Goal: Task Accomplishment & Management: Use online tool/utility

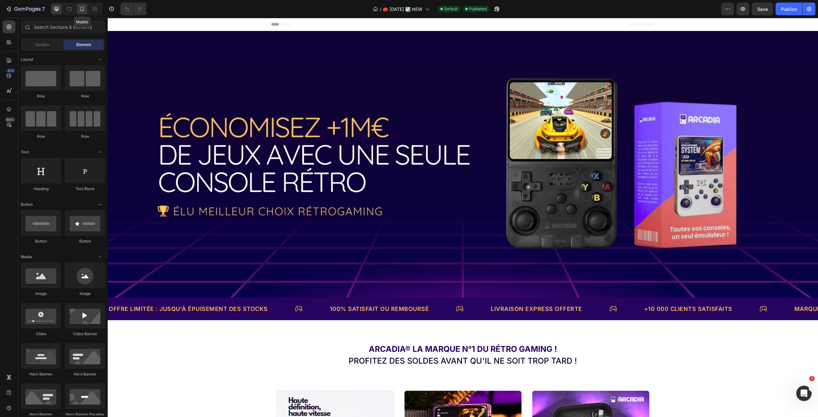
click at [85, 10] on icon at bounding box center [82, 9] width 6 height 6
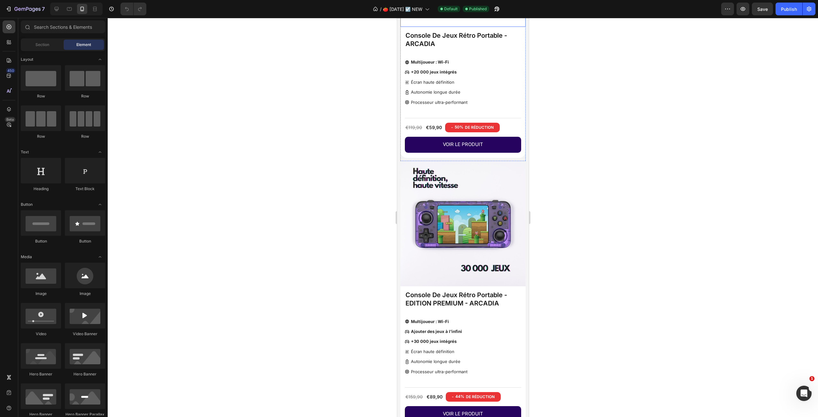
scroll to position [319, 0]
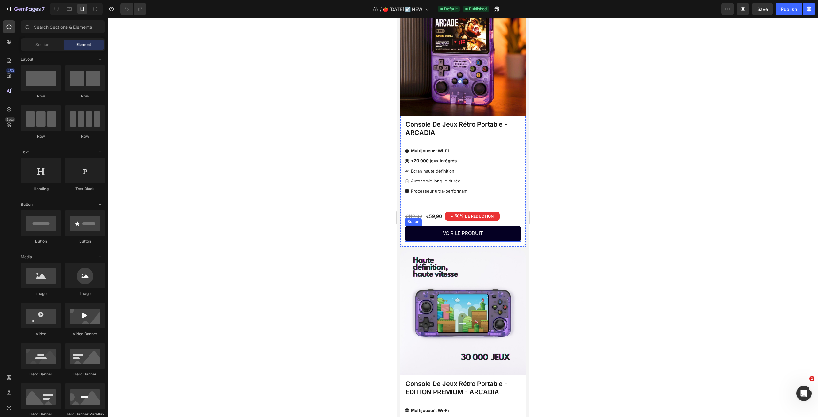
click at [502, 241] on link "Voir le produit" at bounding box center [462, 234] width 116 height 16
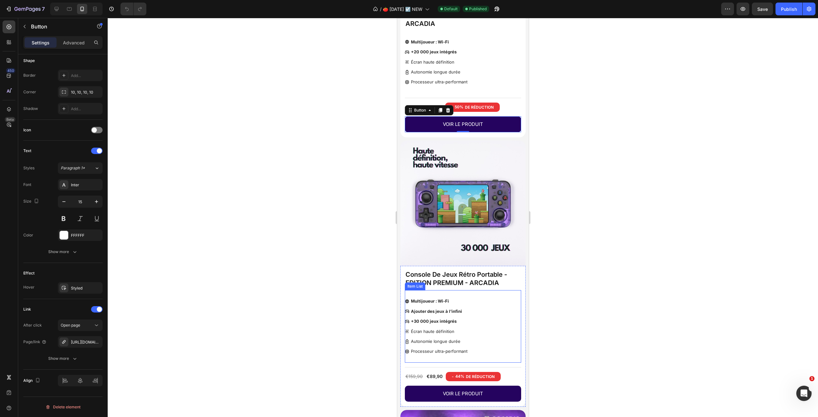
scroll to position [831, 0]
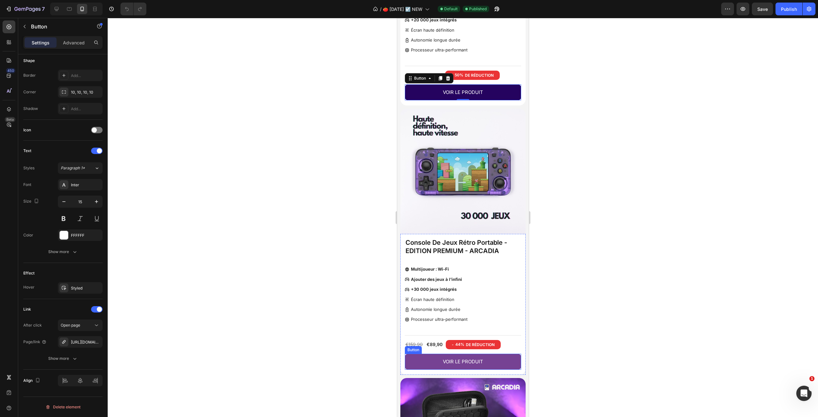
click at [502, 354] on link "Voir le produit" at bounding box center [462, 362] width 116 height 16
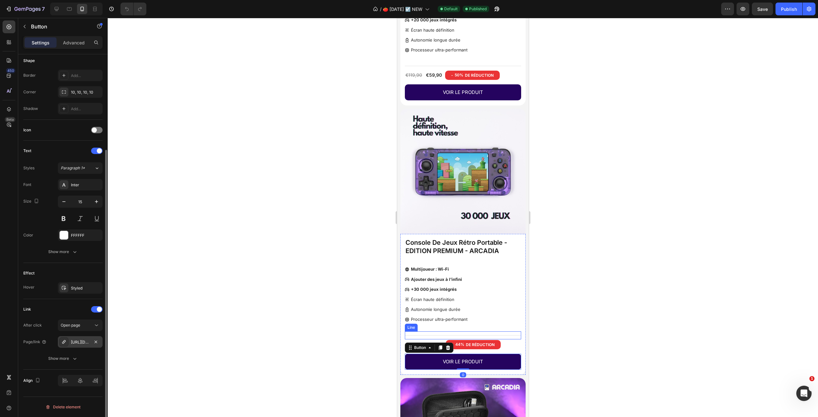
click at [88, 342] on div "[URL][DOMAIN_NAME]" at bounding box center [80, 342] width 19 height 6
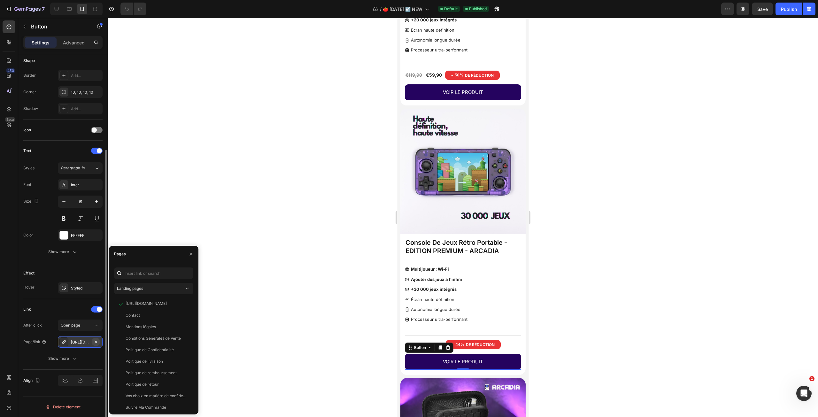
click at [96, 342] on icon "button" at bounding box center [95, 341] width 5 height 5
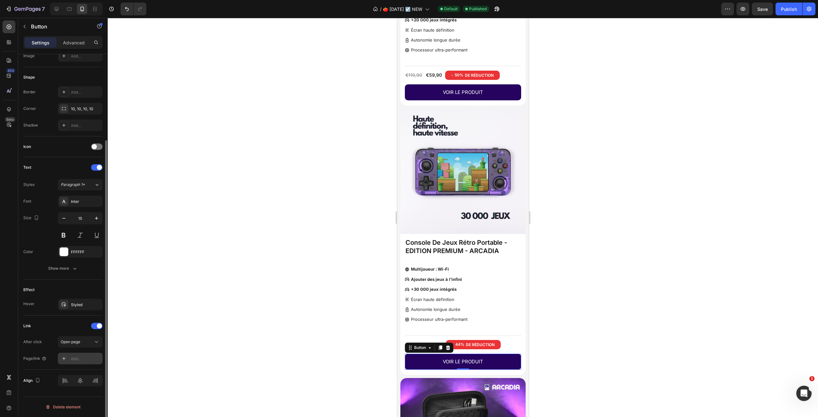
scroll to position [111, 0]
click at [82, 359] on div "Add..." at bounding box center [86, 359] width 30 height 6
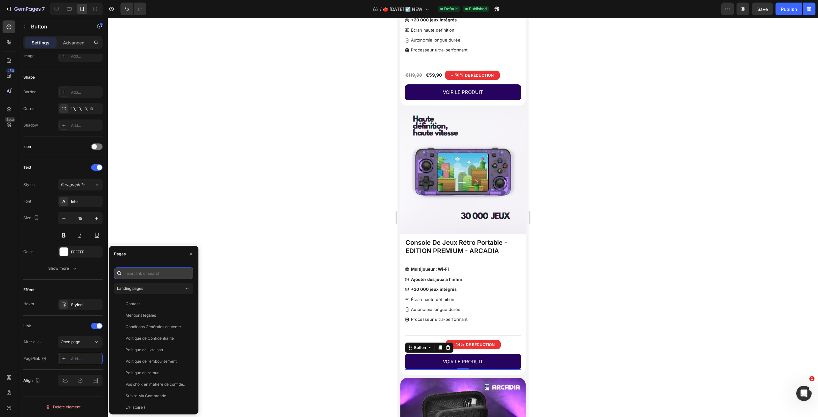
click at [147, 274] on input "text" at bounding box center [153, 272] width 79 height 11
paste input "[URL][DOMAIN_NAME]"
type input "[URL][DOMAIN_NAME]"
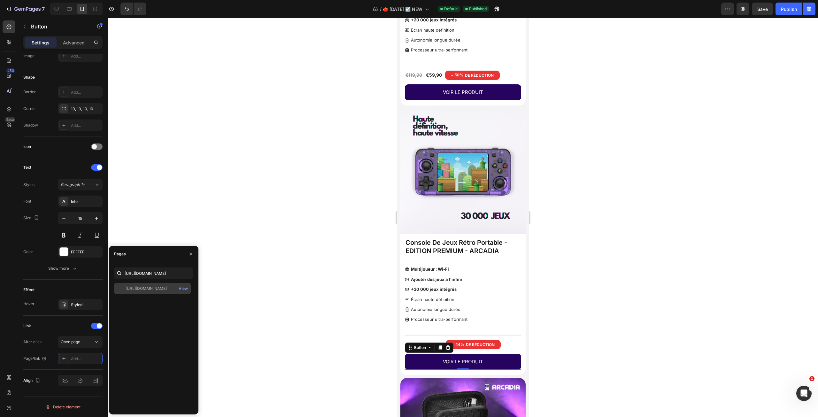
scroll to position [0, 0]
click at [163, 288] on div "[URL][DOMAIN_NAME]" at bounding box center [146, 289] width 41 height 6
click at [193, 254] on button "button" at bounding box center [191, 254] width 10 height 10
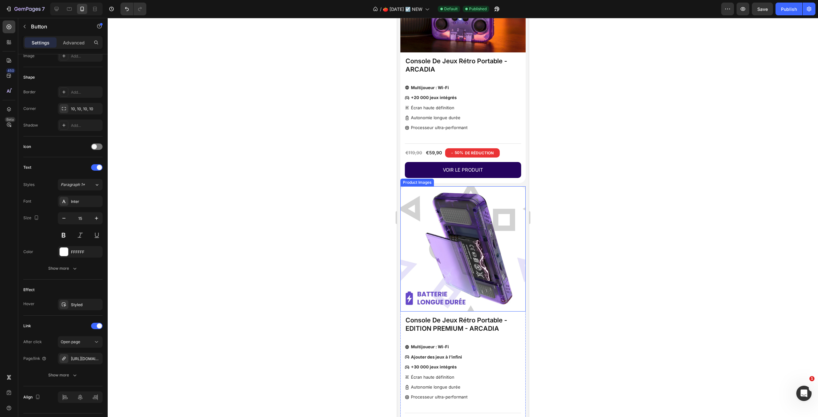
scroll to position [735, 0]
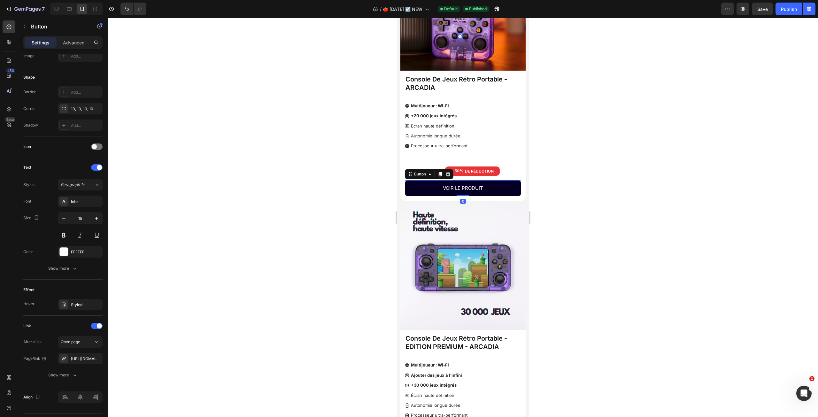
click at [502, 181] on link "Voir le produit" at bounding box center [462, 188] width 116 height 16
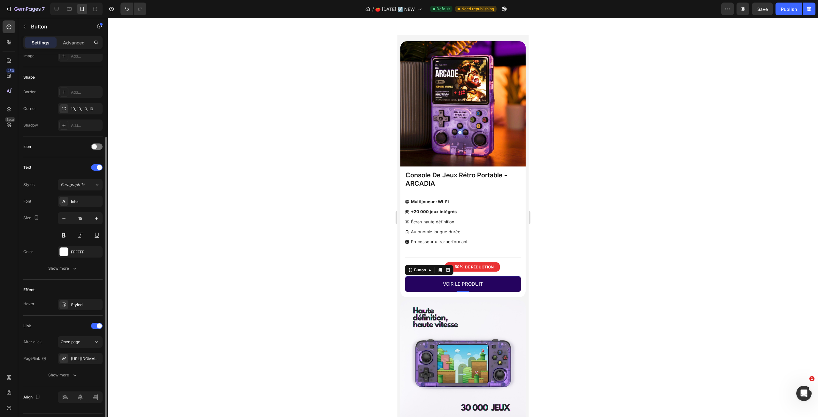
scroll to position [127, 0]
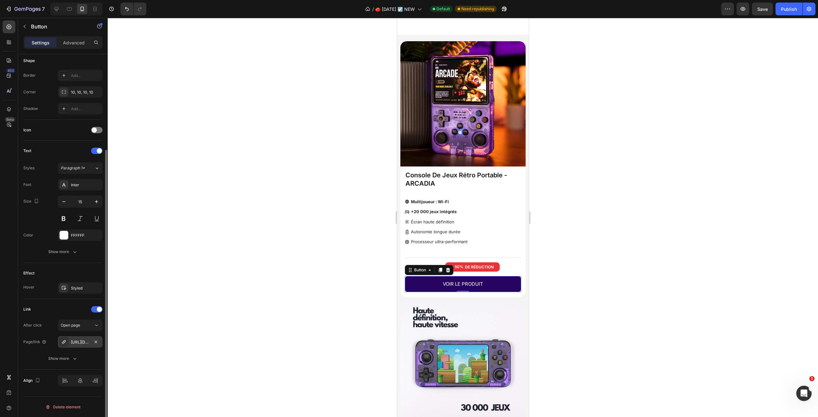
click at [85, 342] on div "[URL][DOMAIN_NAME]" at bounding box center [80, 342] width 19 height 6
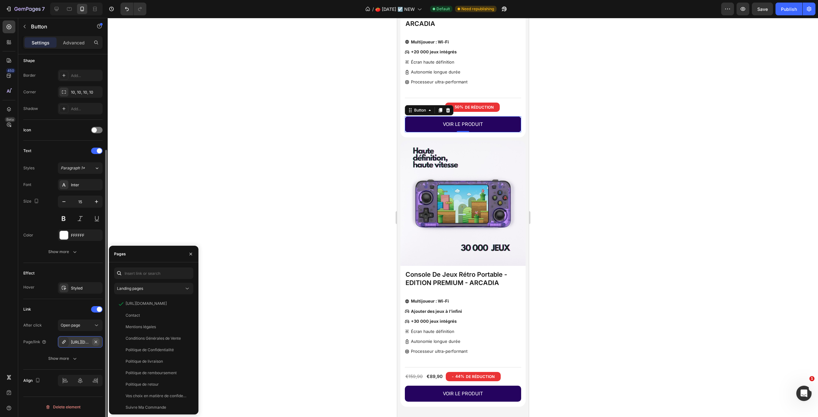
click at [96, 342] on icon "button" at bounding box center [96, 341] width 3 height 3
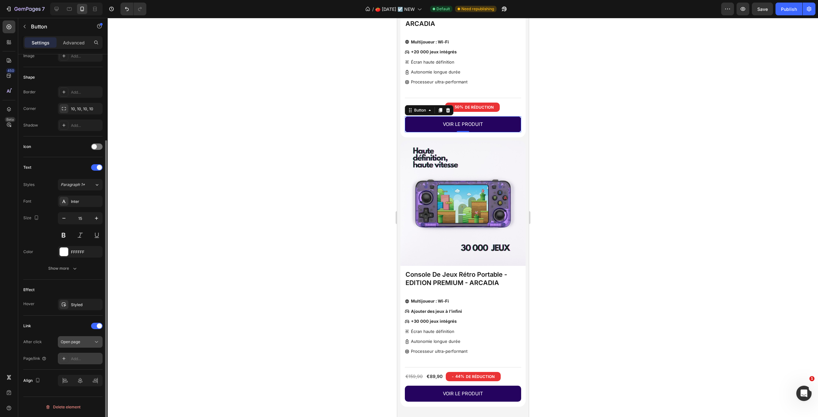
scroll to position [111, 0]
click at [82, 359] on div "Add..." at bounding box center [86, 359] width 30 height 6
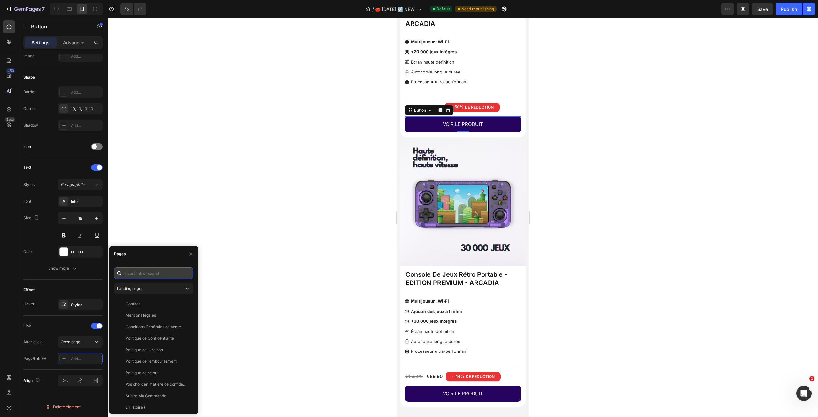
paste input "[URL][DOMAIN_NAME]"
type input "[URL][DOMAIN_NAME]"
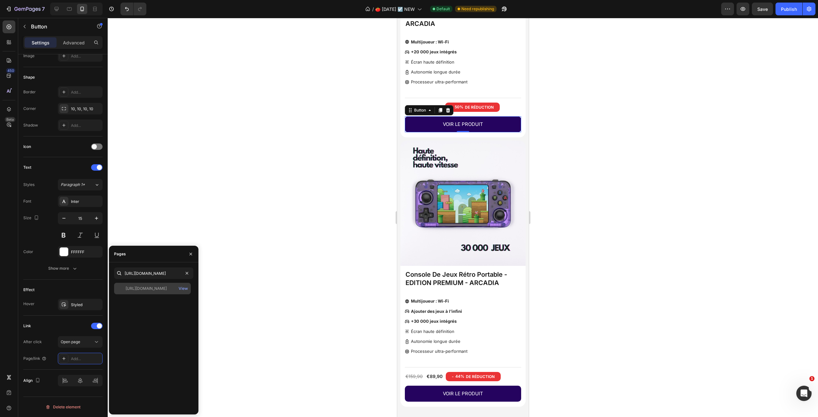
click at [159, 288] on div "[URL][DOMAIN_NAME]" at bounding box center [146, 289] width 41 height 6
click at [792, 8] on div "Publish" at bounding box center [789, 9] width 16 height 7
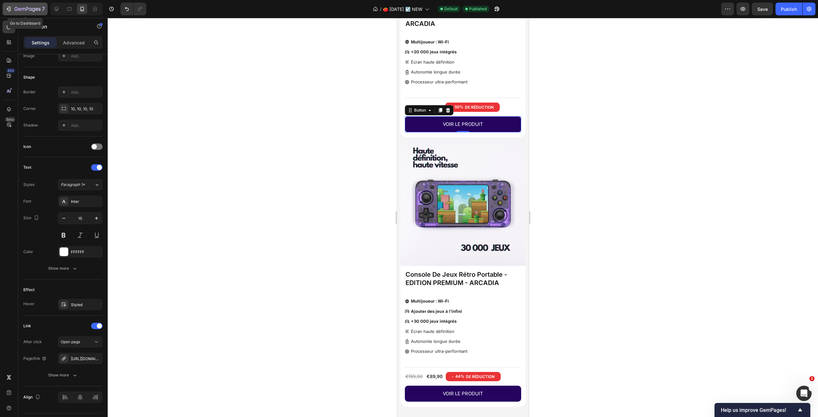
click at [18, 8] on icon "button" at bounding box center [27, 9] width 26 height 5
